Goal: Check status: Check status

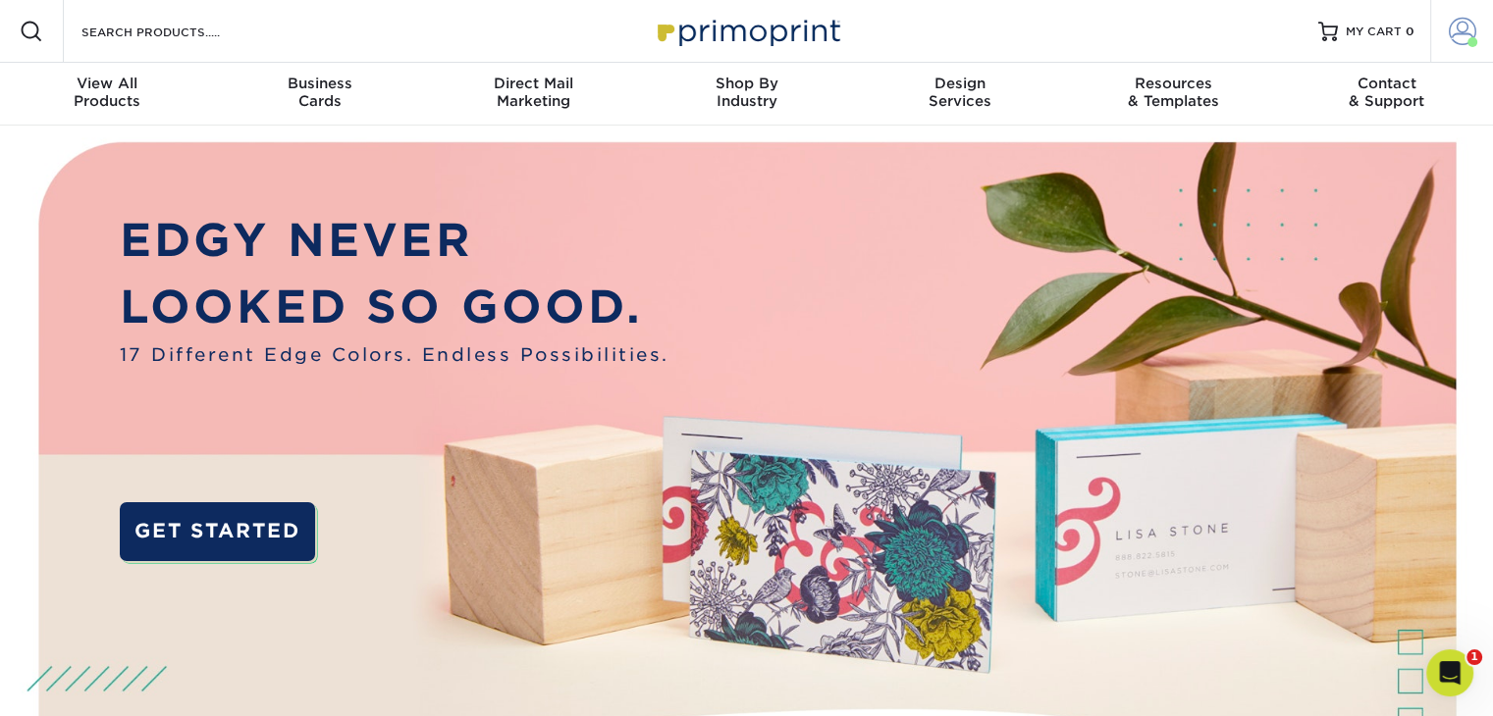
click at [1454, 39] on span at bounding box center [1462, 31] width 27 height 27
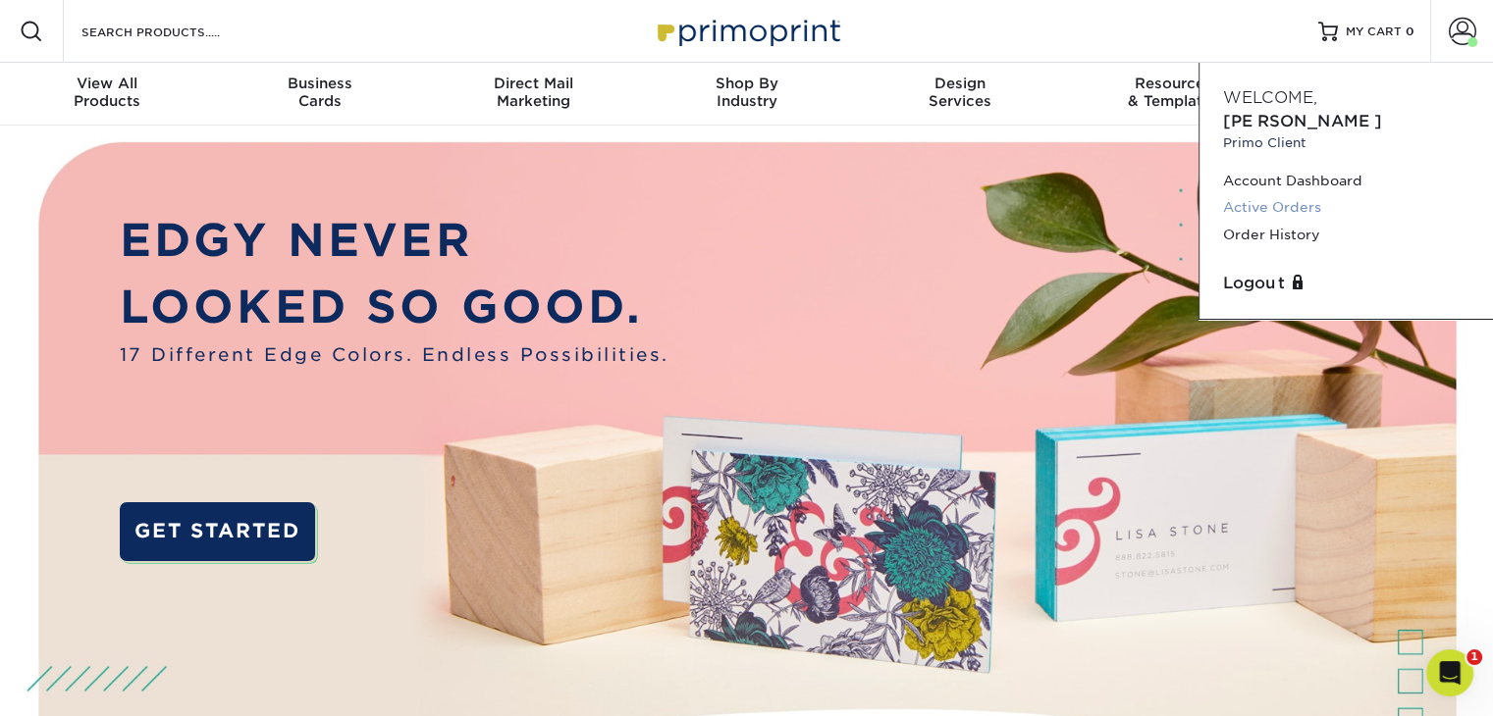
click at [1296, 194] on link "Active Orders" at bounding box center [1346, 207] width 246 height 27
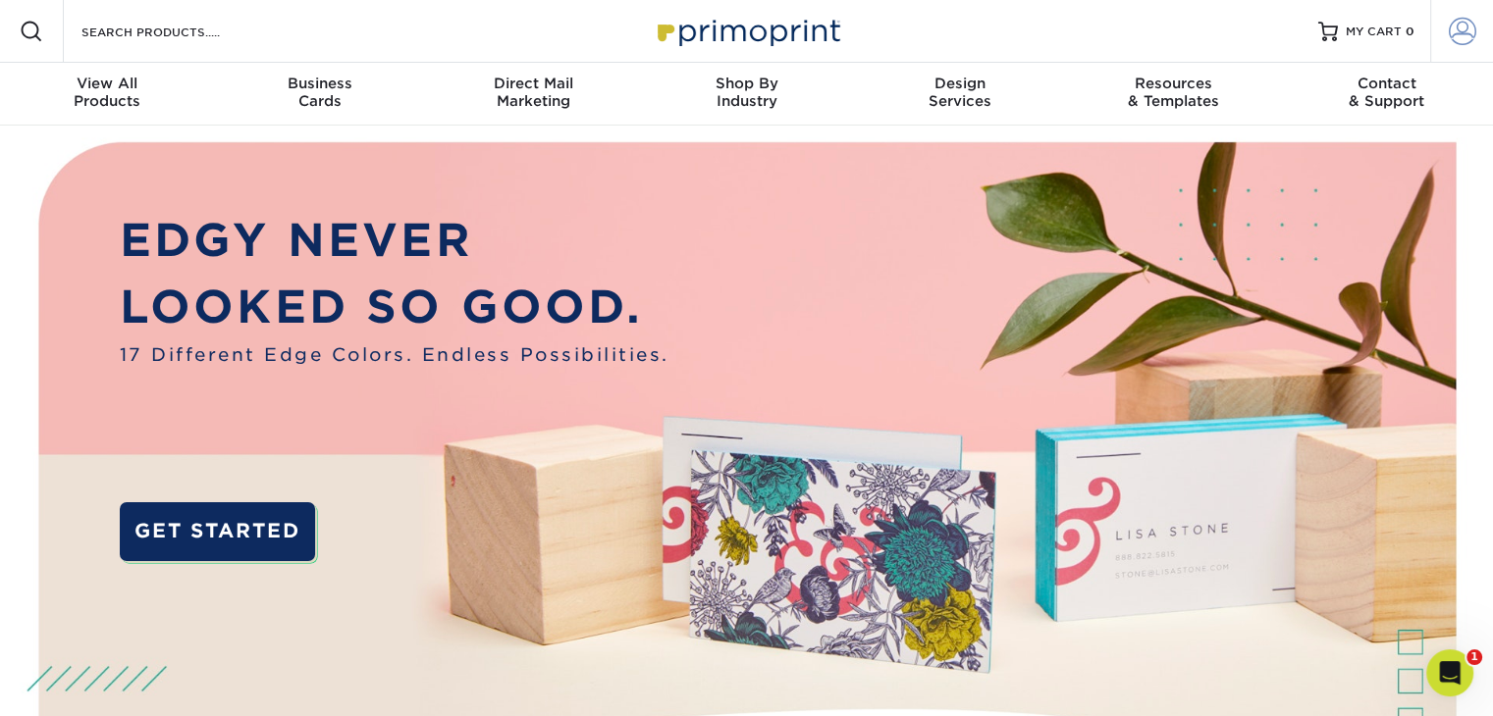
click at [1460, 36] on span at bounding box center [1462, 31] width 27 height 27
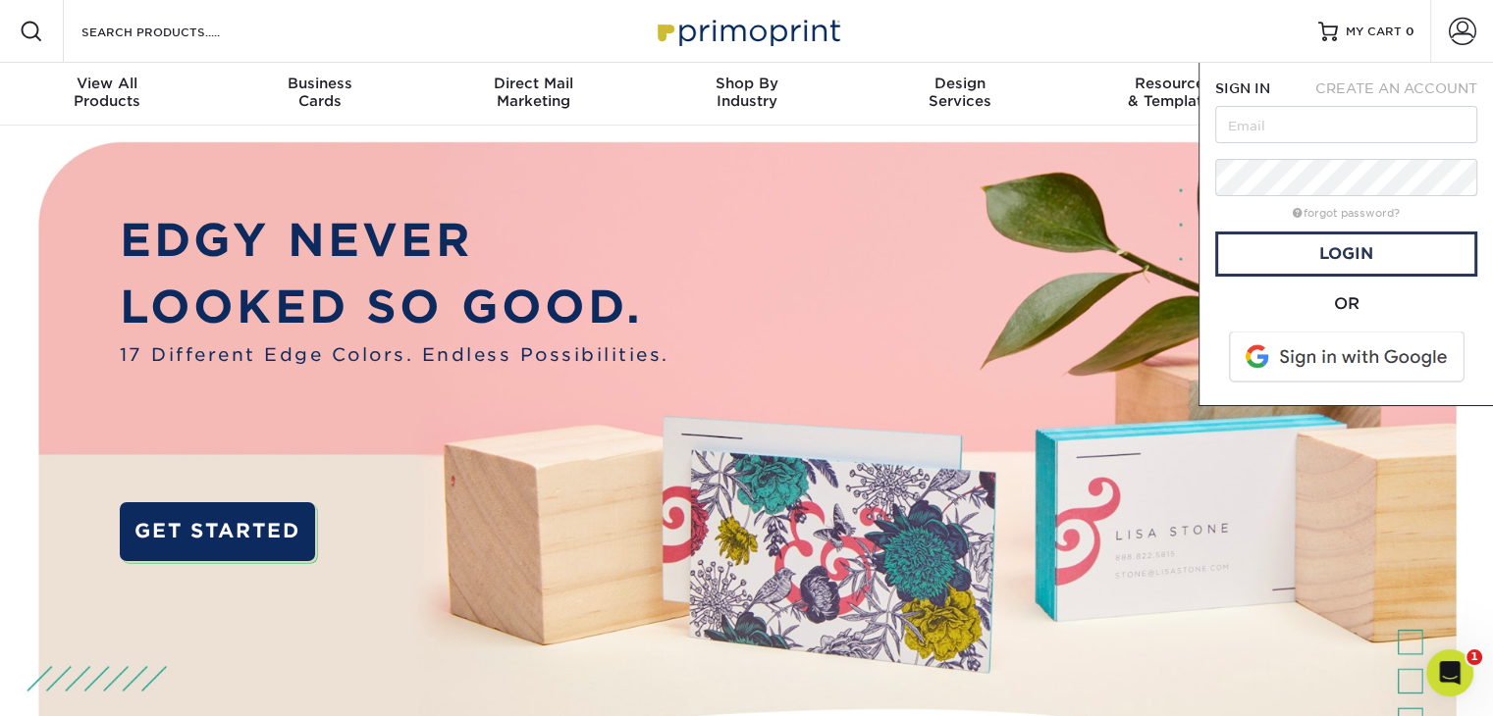
click at [1351, 350] on span at bounding box center [1348, 357] width 250 height 51
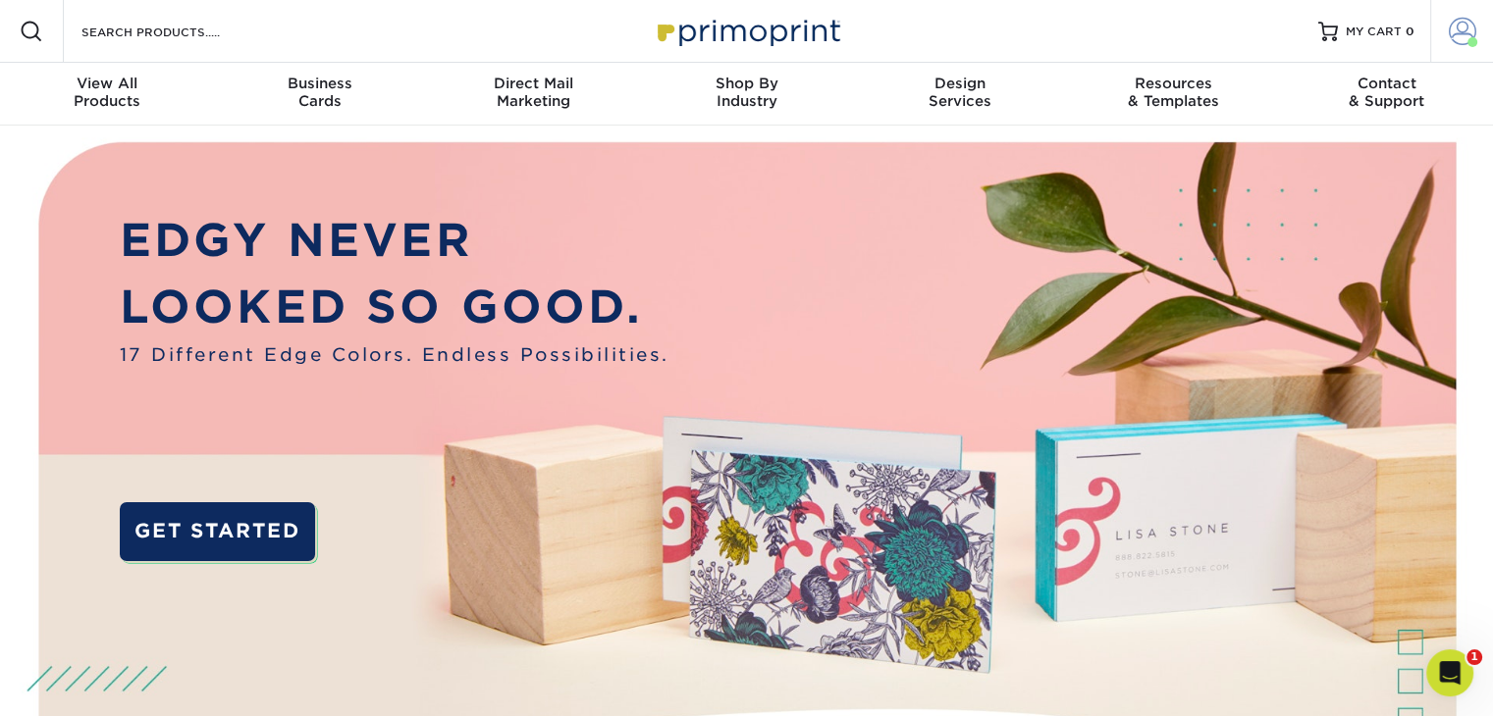
click at [1460, 15] on link "Account" at bounding box center [1461, 31] width 63 height 63
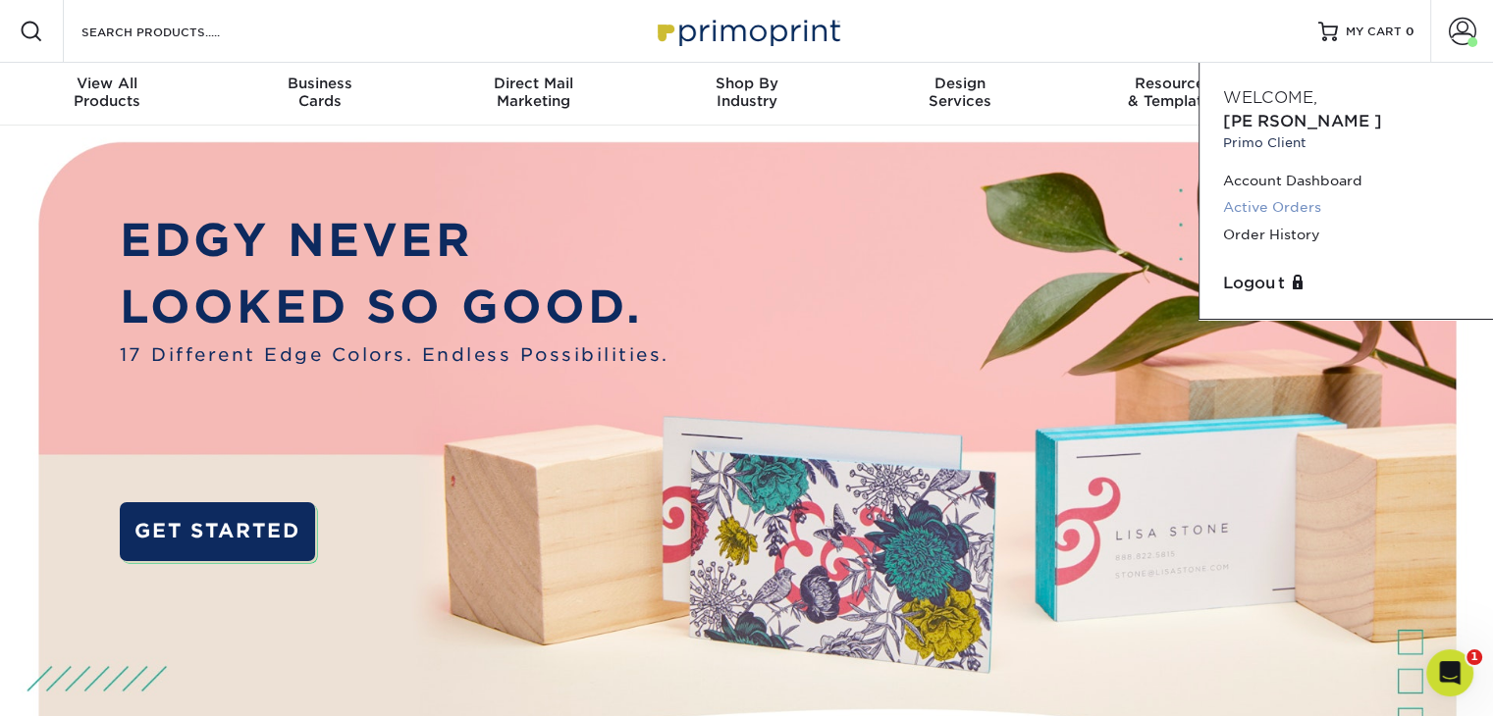
click at [1300, 194] on link "Active Orders" at bounding box center [1346, 207] width 246 height 27
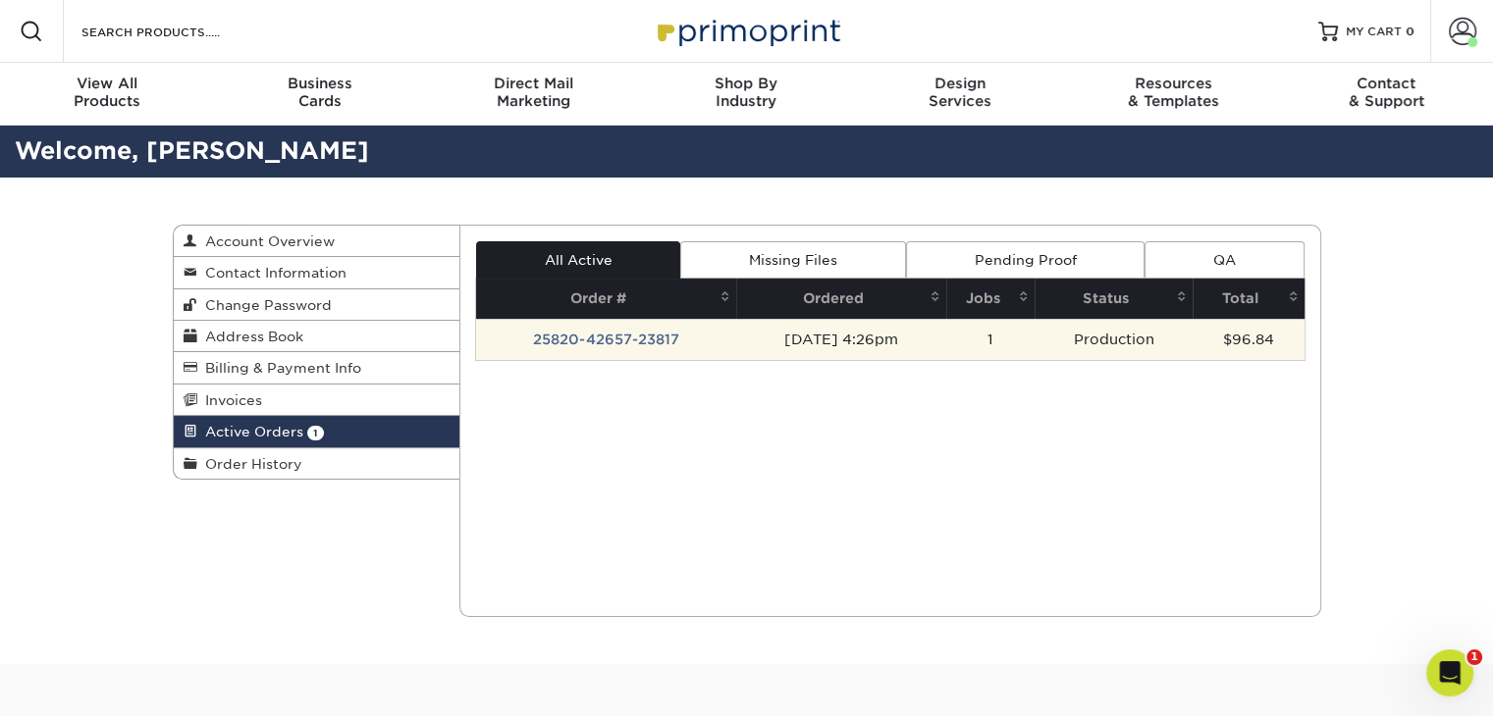
click at [614, 332] on td "25820-42657-23817" at bounding box center [606, 339] width 260 height 41
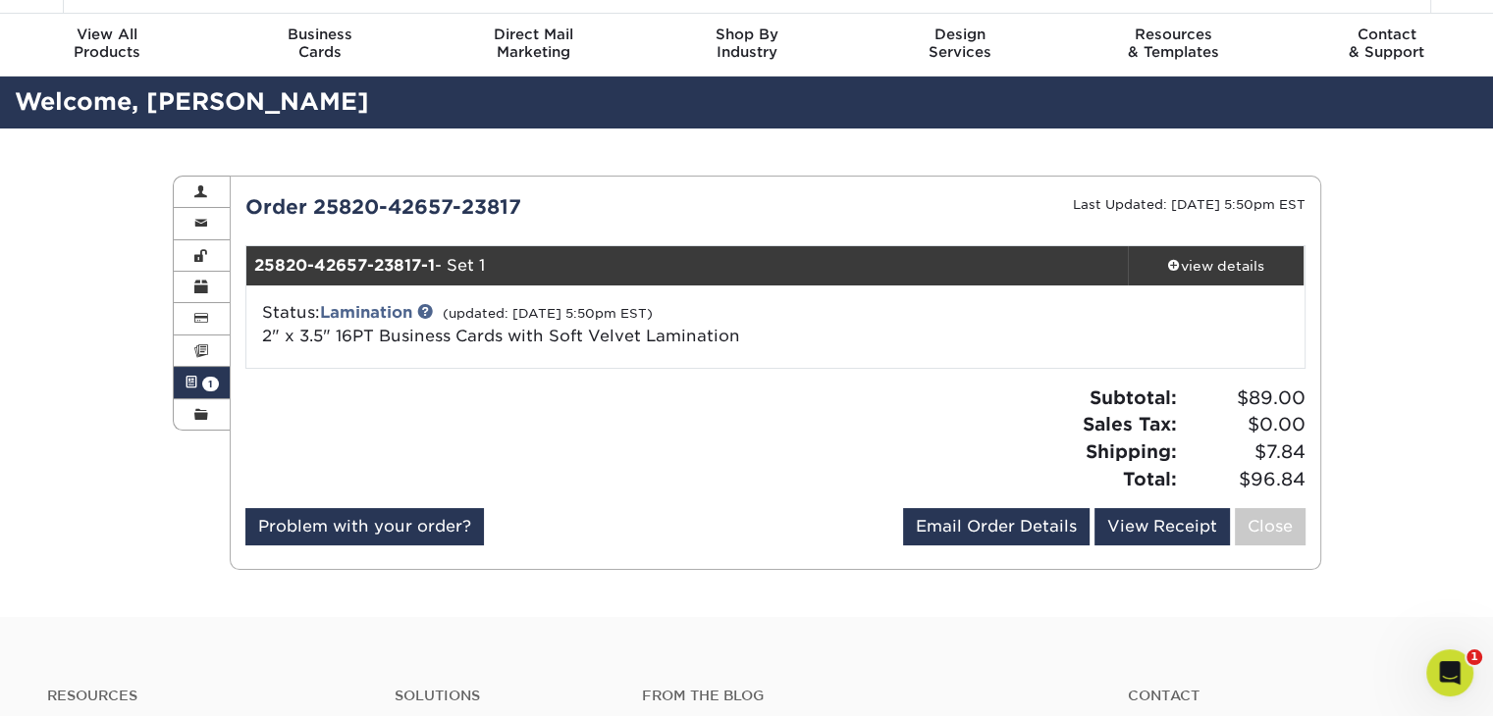
scroll to position [51, 0]
